Goal: Find contact information: Find contact information

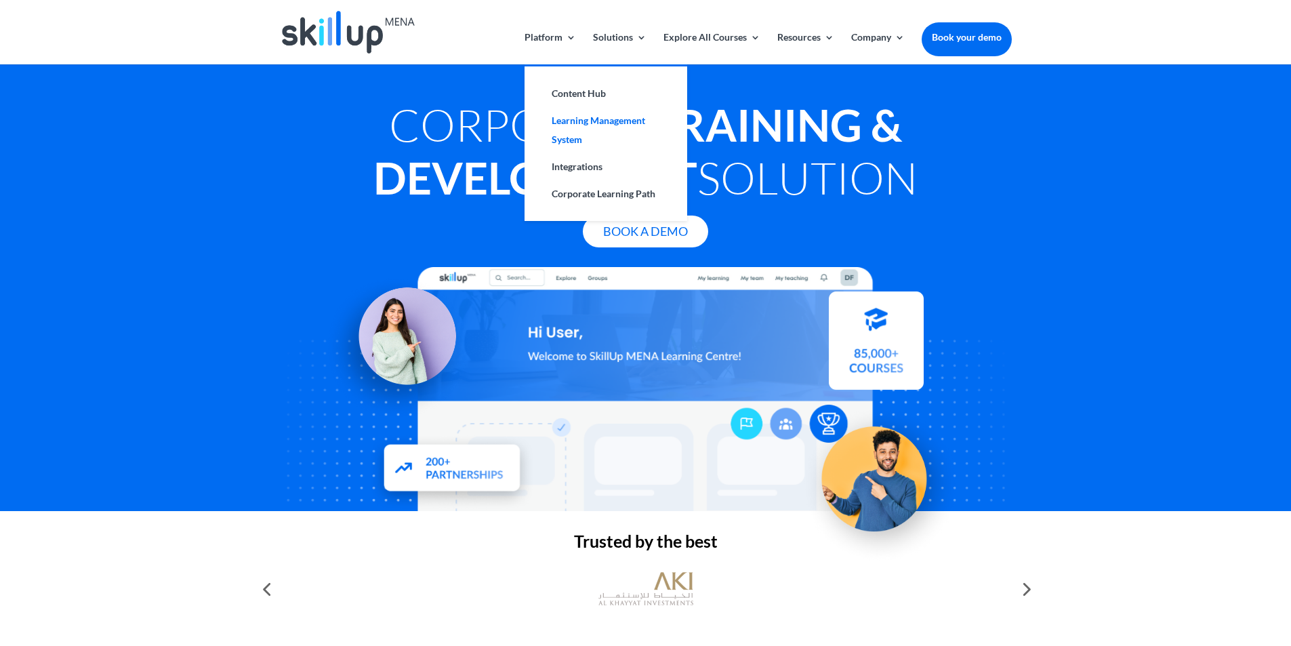
click at [603, 123] on link "Learning Management System" at bounding box center [606, 130] width 136 height 46
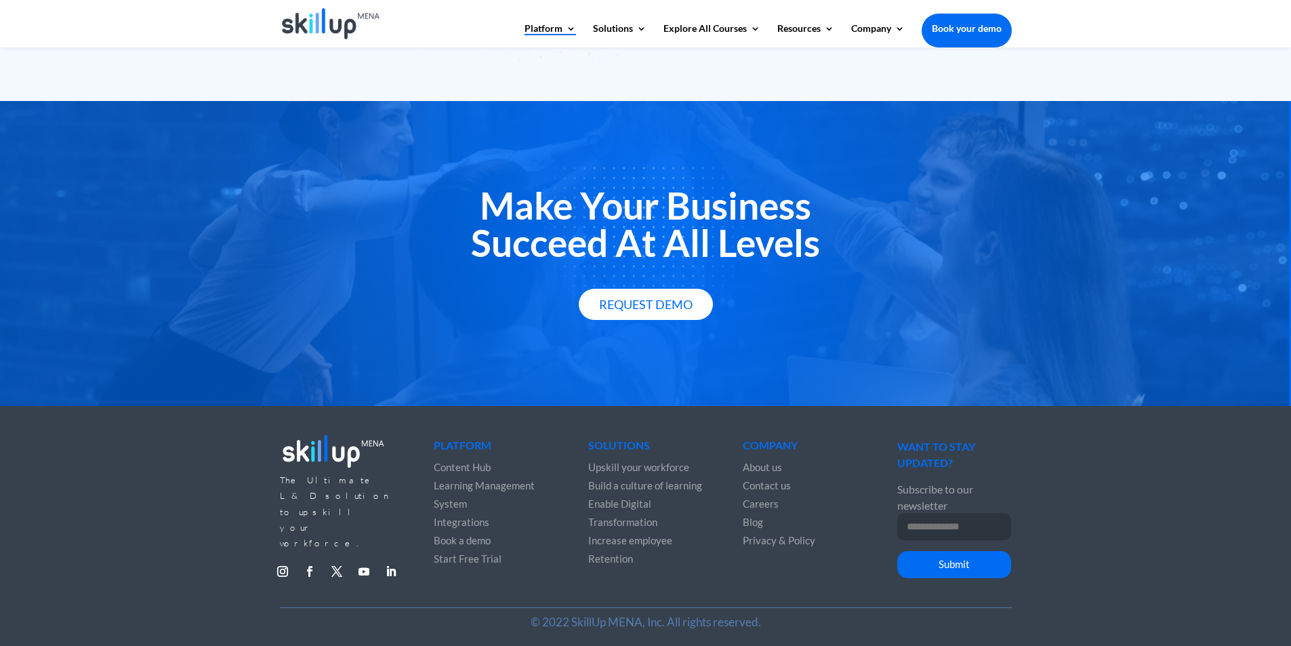
scroll to position [2328, 0]
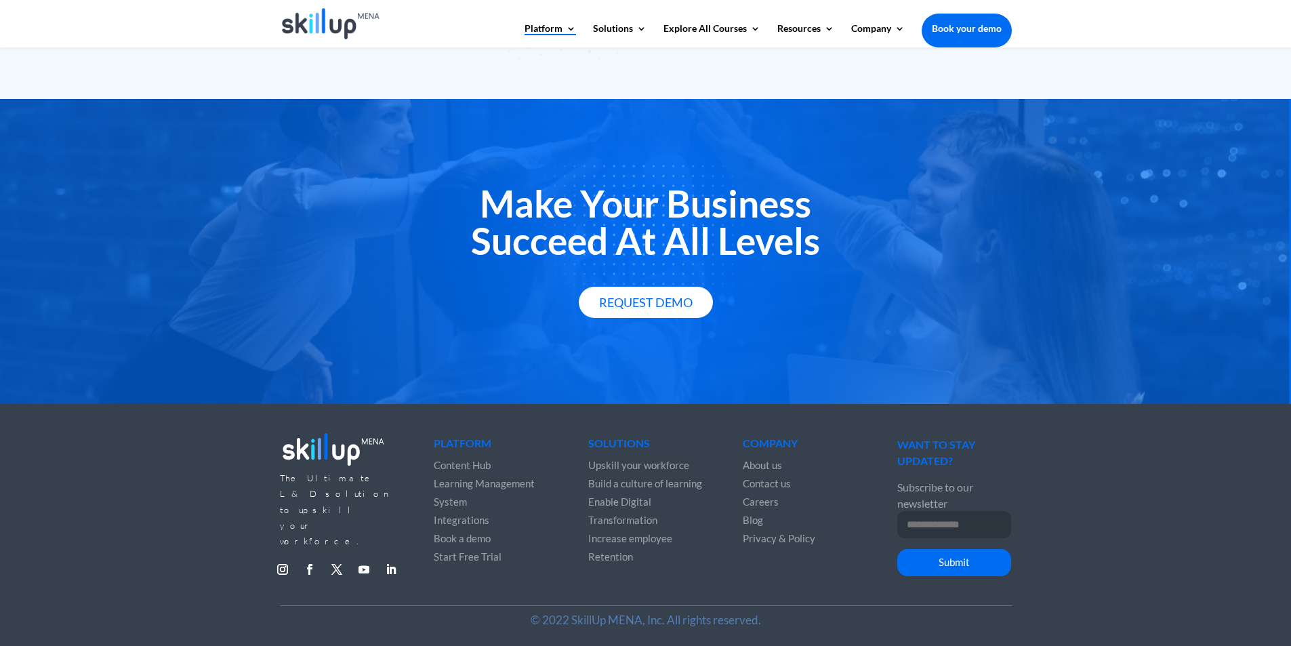
click at [499, 485] on span "Learning Management System" at bounding box center [484, 492] width 101 height 31
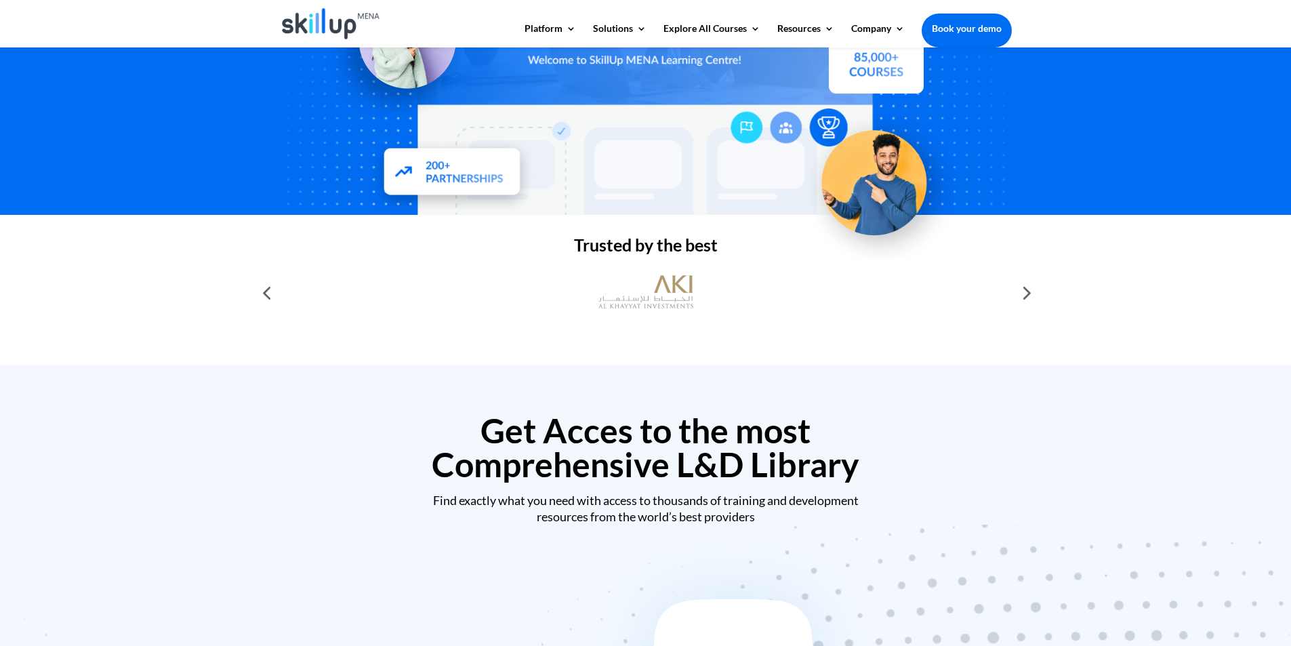
scroll to position [271, 0]
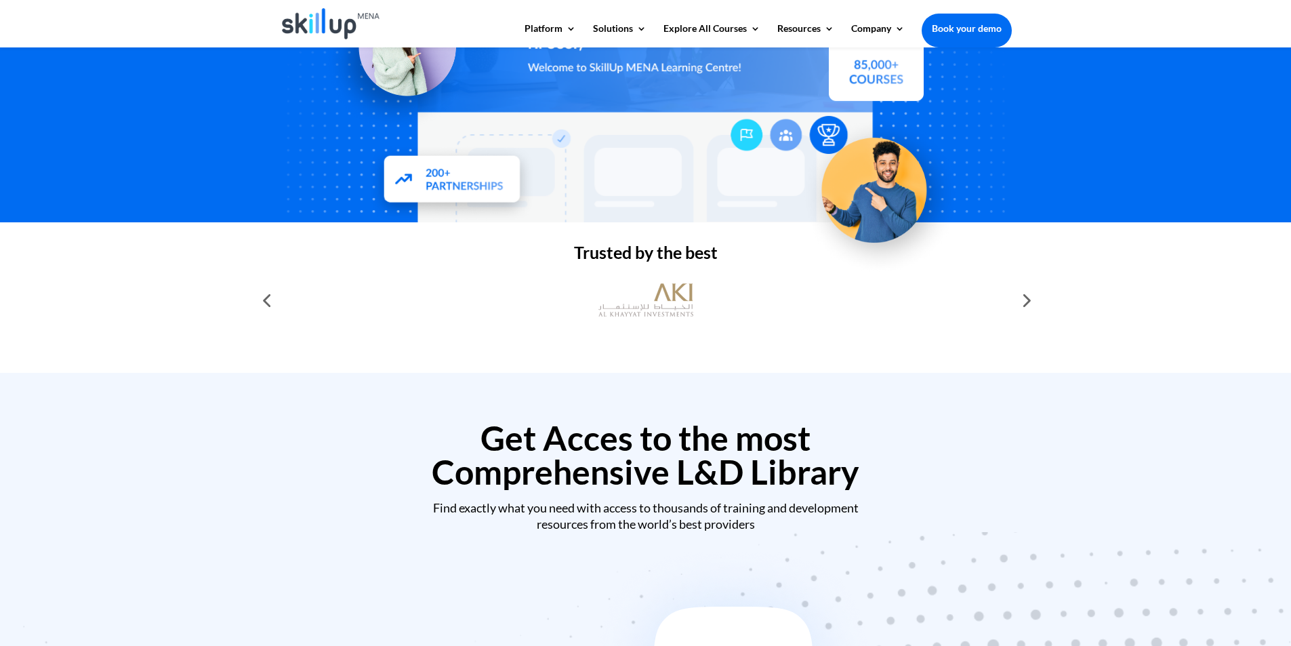
click at [1027, 298] on div at bounding box center [1025, 300] width 27 height 27
click at [1028, 304] on div at bounding box center [1025, 300] width 27 height 27
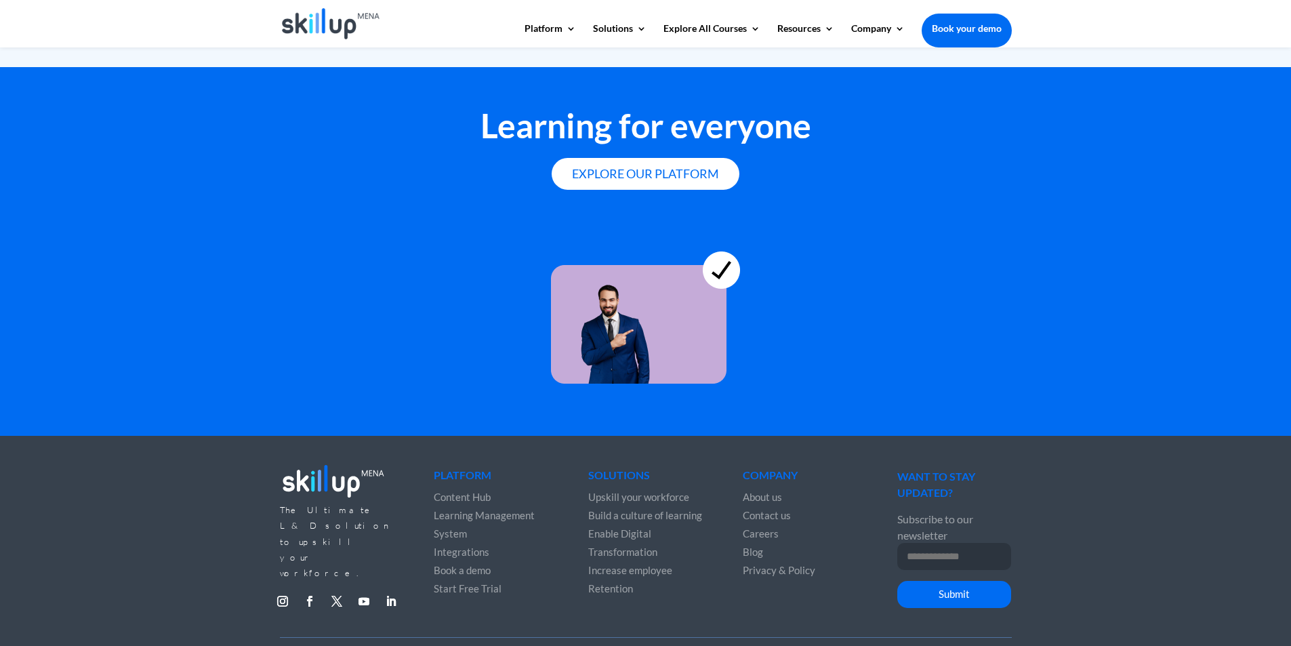
scroll to position [3655, 0]
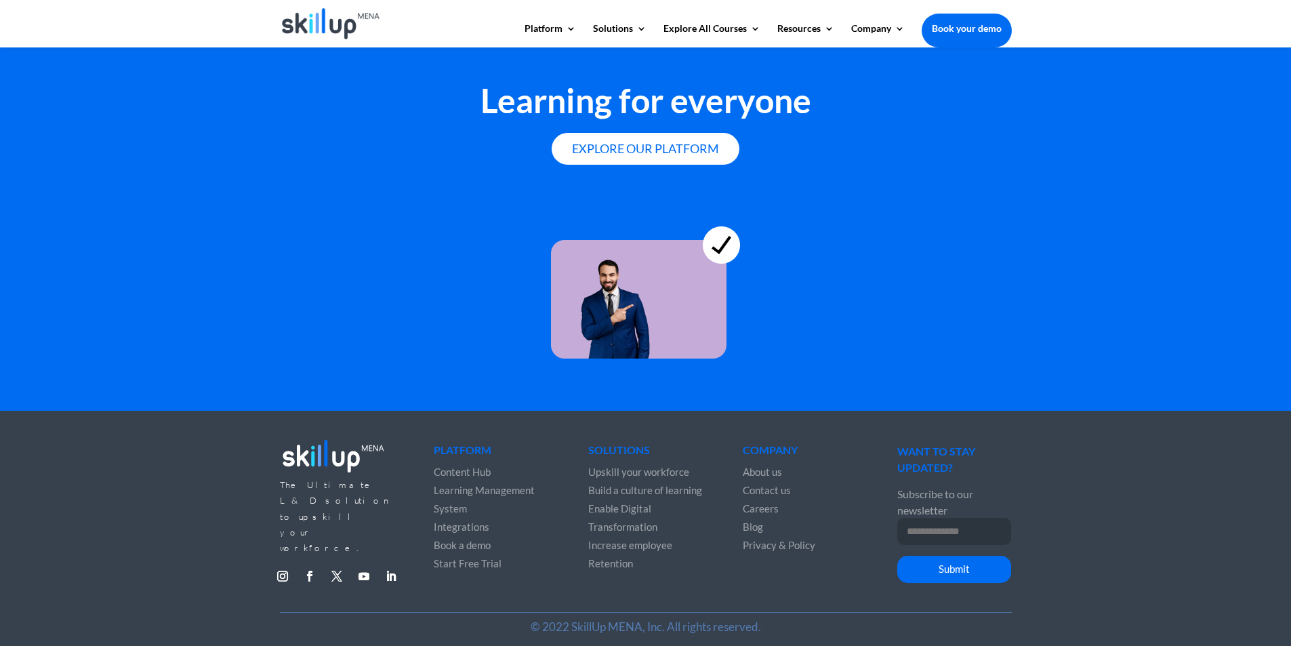
click at [766, 484] on span "Contact us" at bounding box center [767, 490] width 48 height 12
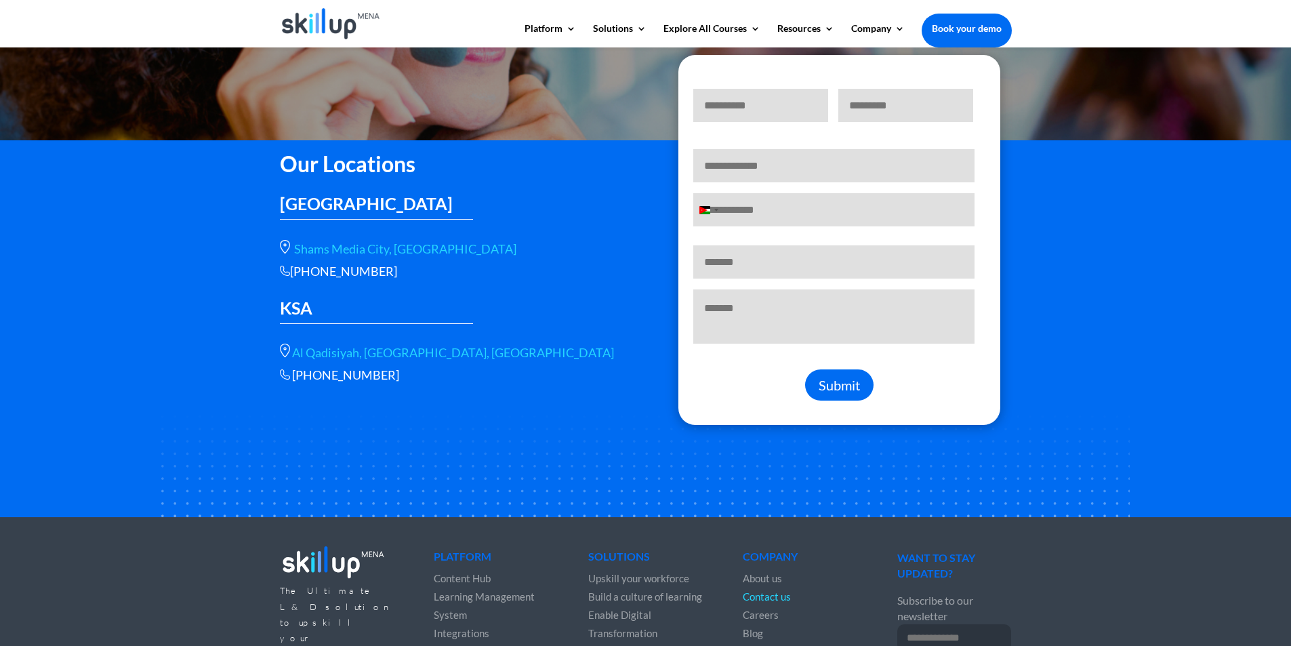
scroll to position [203, 0]
